Goal: Task Accomplishment & Management: Manage account settings

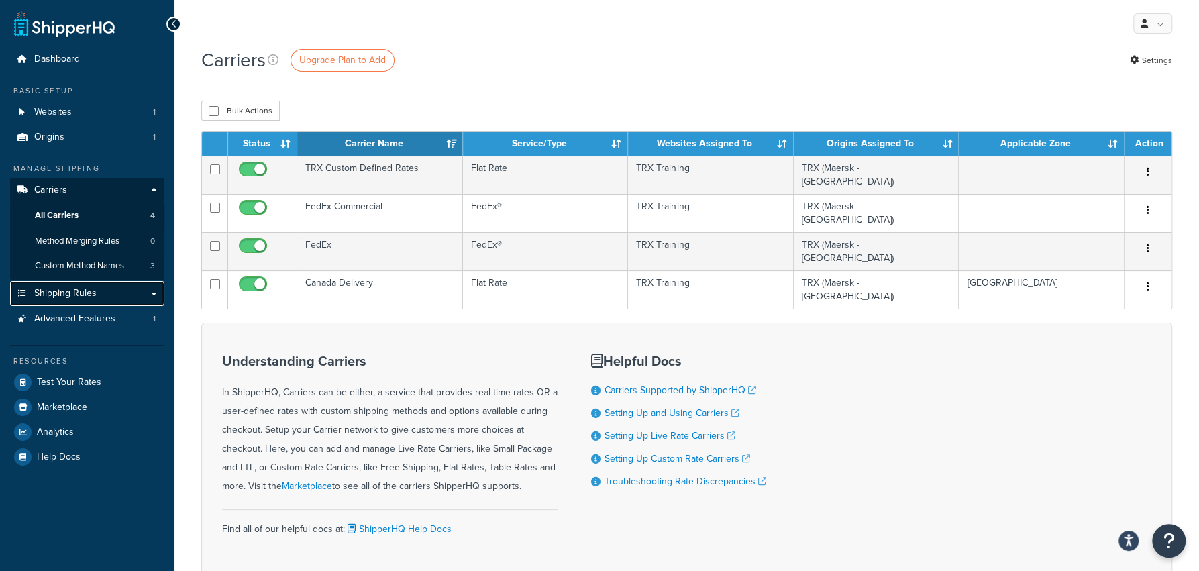
click at [123, 296] on link "Shipping Rules" at bounding box center [87, 293] width 154 height 25
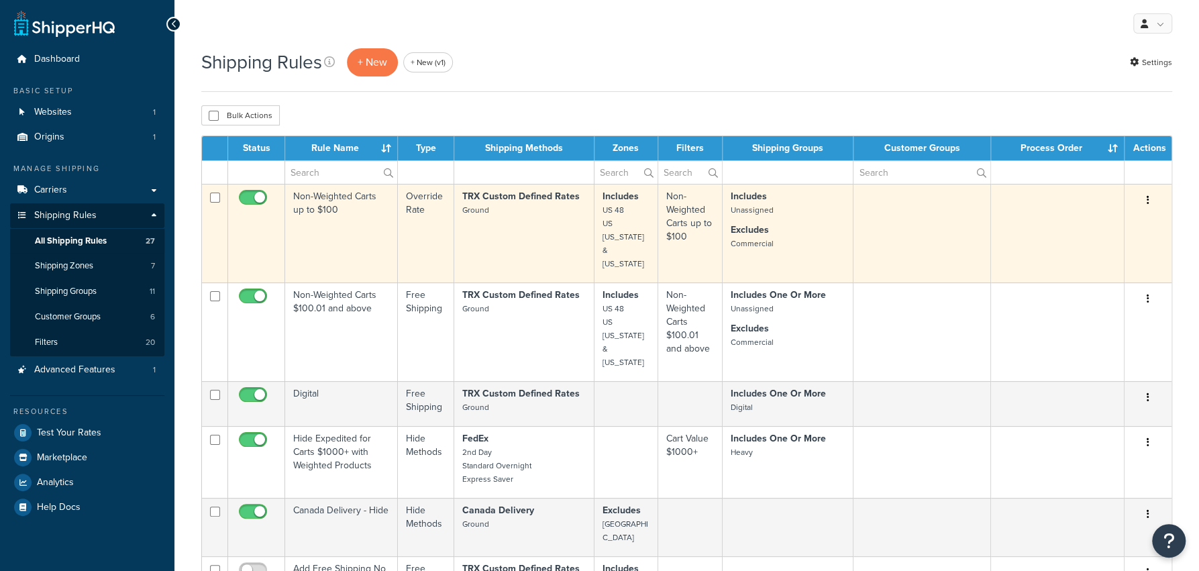
click at [358, 229] on td "Non-Weighted Carts up to $100" at bounding box center [341, 233] width 113 height 99
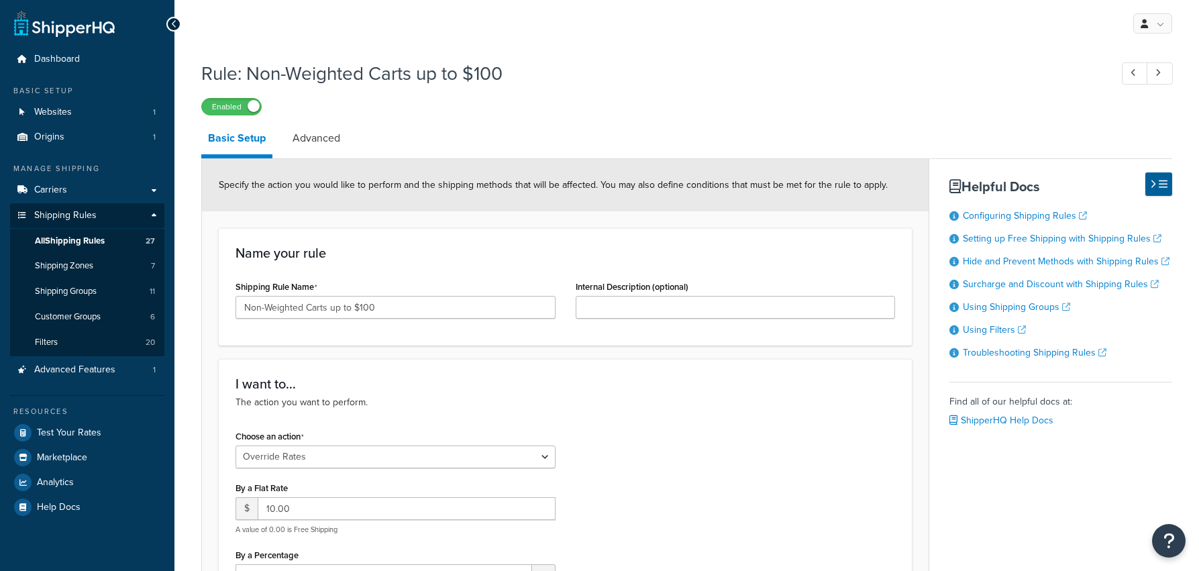
select select "OVERRIDE"
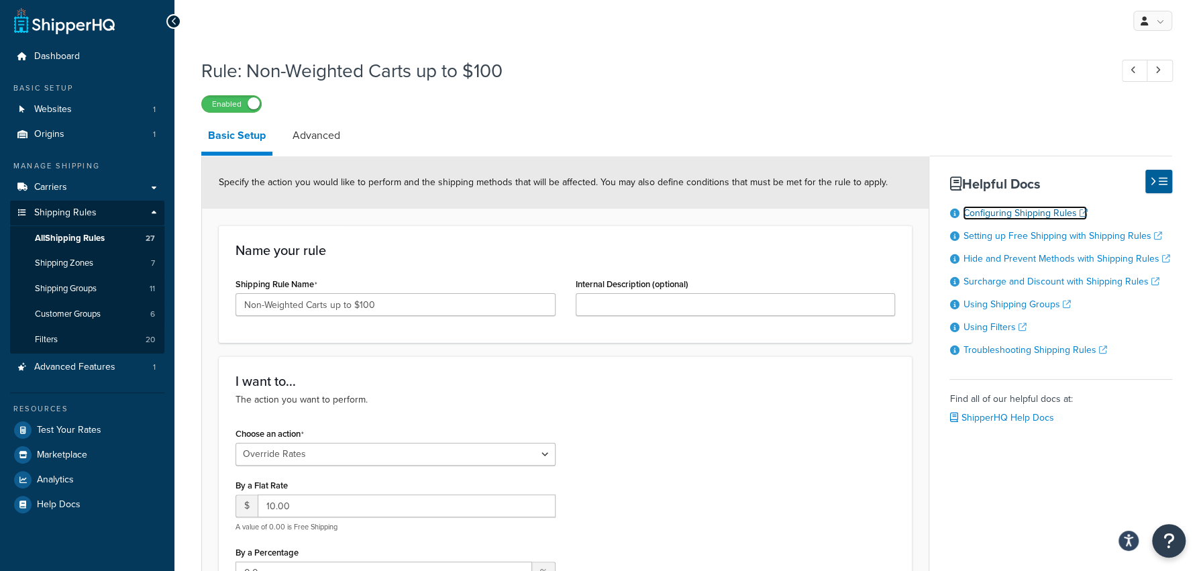
click at [1034, 215] on link "Configuring Shipping Rules" at bounding box center [1025, 213] width 124 height 14
